Goal: Transaction & Acquisition: Download file/media

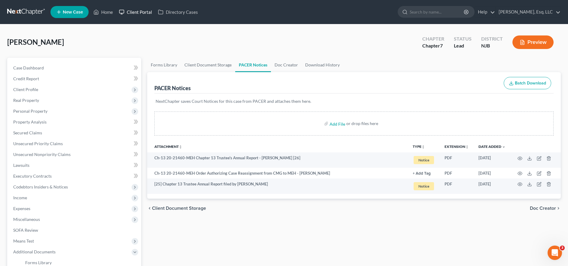
click at [141, 8] on link "Client Portal" at bounding box center [135, 12] width 39 height 11
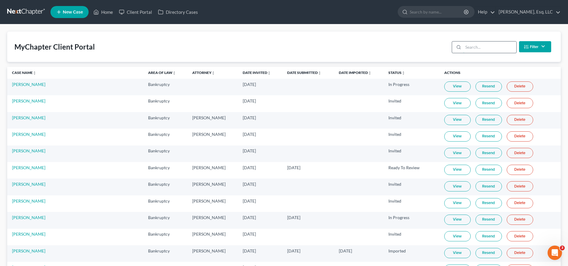
click at [491, 50] on input "search" at bounding box center [489, 46] width 53 height 11
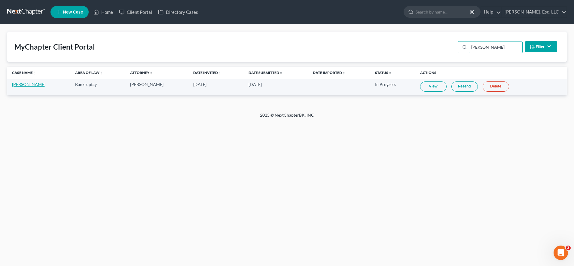
type input "[PERSON_NAME]"
click at [29, 86] on link "[PERSON_NAME]" at bounding box center [28, 84] width 33 height 5
select select "6"
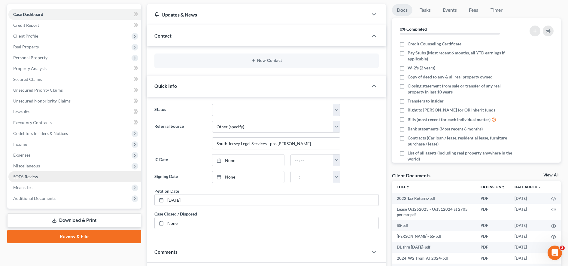
scroll to position [73, 0]
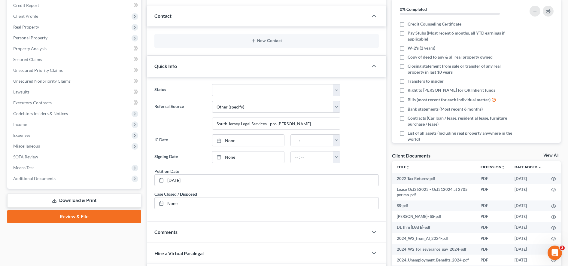
click at [57, 184] on div "Case Dashboard Payments Invoices Payments Payments Credit Report Client Profile…" at bounding box center [74, 86] width 134 height 204
click at [54, 180] on span "Additional Documents" at bounding box center [34, 178] width 42 height 5
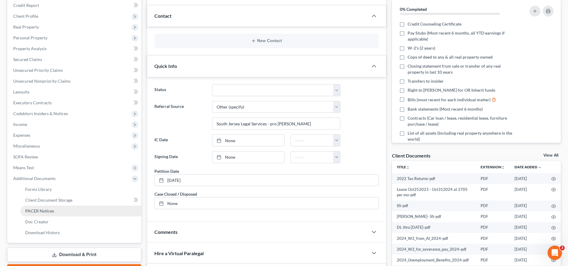
click at [49, 210] on span "PACER Notices" at bounding box center [39, 210] width 29 height 5
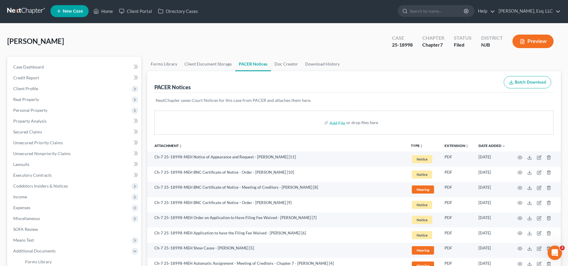
scroll to position [108, 0]
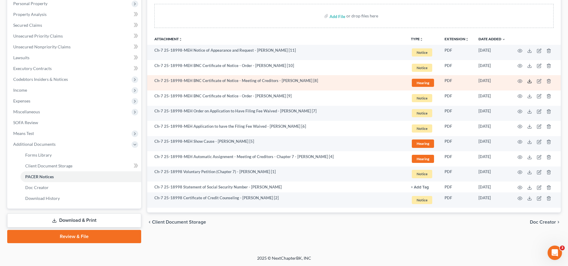
click at [529, 81] on icon at bounding box center [529, 81] width 5 height 5
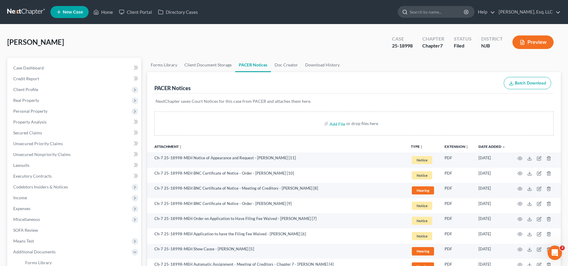
click at [443, 12] on input "search" at bounding box center [437, 11] width 55 height 11
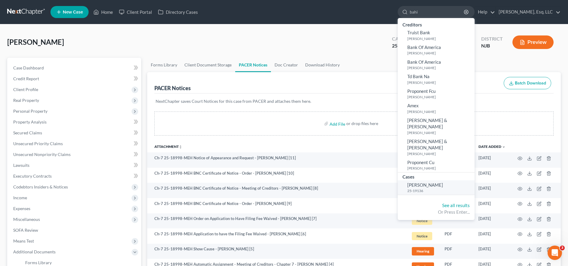
type input "bahi"
click at [432, 188] on small "25-19136" at bounding box center [440, 190] width 66 height 5
select select "6"
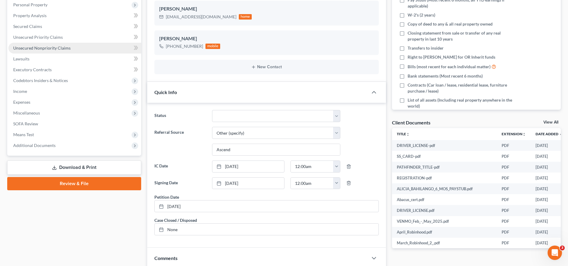
scroll to position [163, 0]
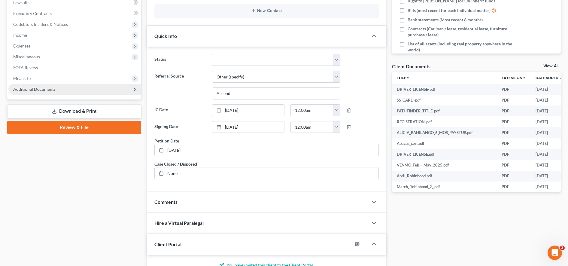
click at [67, 90] on span "Additional Documents" at bounding box center [74, 89] width 133 height 11
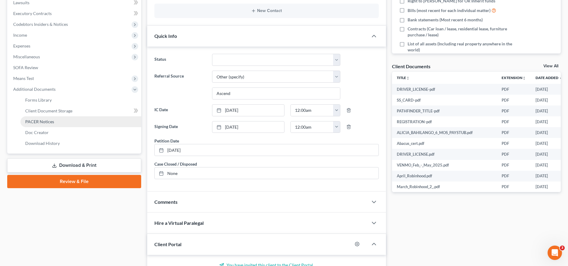
click at [63, 118] on link "PACER Notices" at bounding box center [80, 121] width 121 height 11
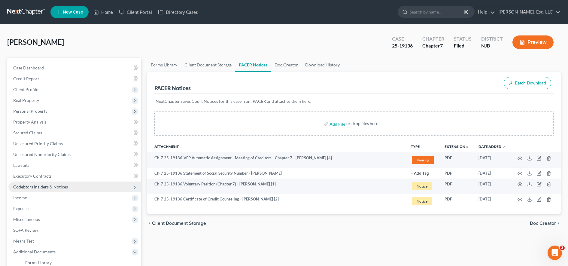
scroll to position [108, 0]
